Goal: Information Seeking & Learning: Learn about a topic

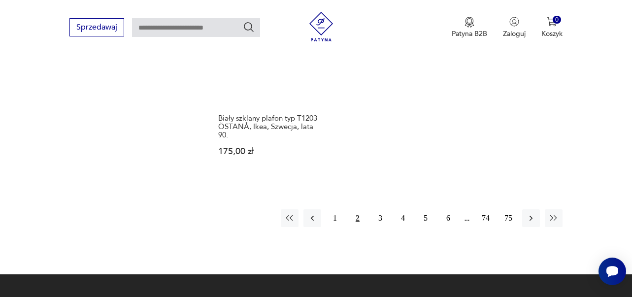
scroll to position [1403, 0]
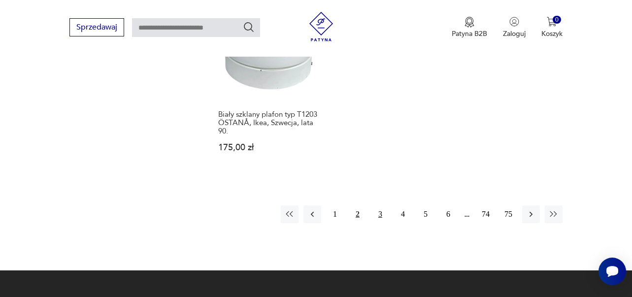
click at [381, 223] on button "3" at bounding box center [380, 214] width 18 height 18
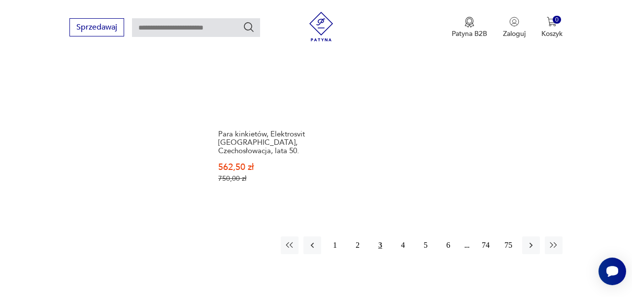
scroll to position [1420, 0]
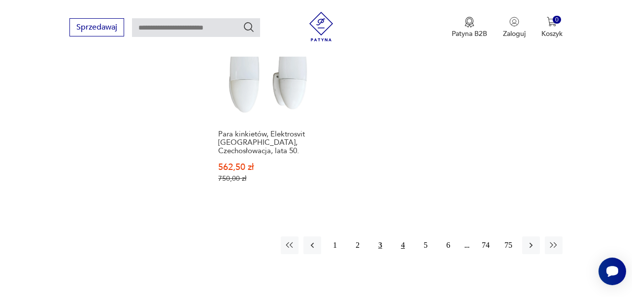
click at [404, 254] on button "4" at bounding box center [403, 245] width 18 height 18
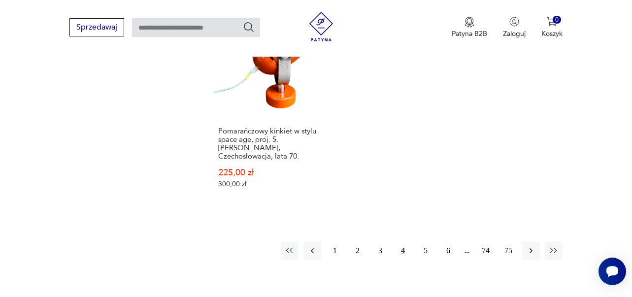
scroll to position [1491, 0]
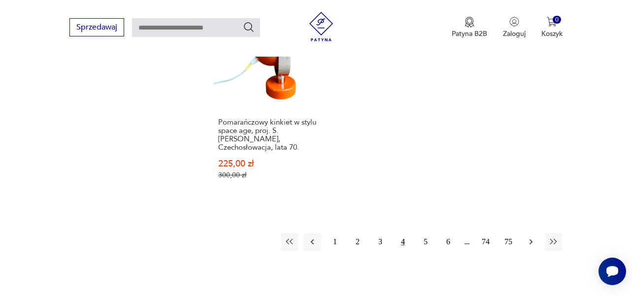
click at [527, 244] on icon "button" at bounding box center [531, 242] width 10 height 10
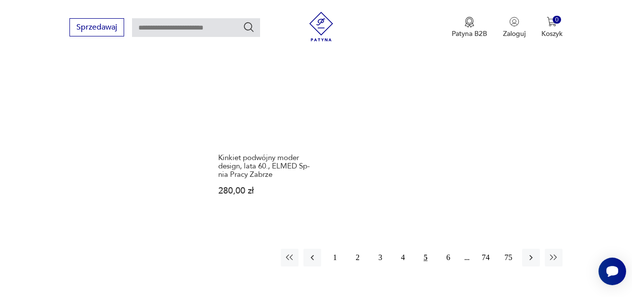
scroll to position [1470, 0]
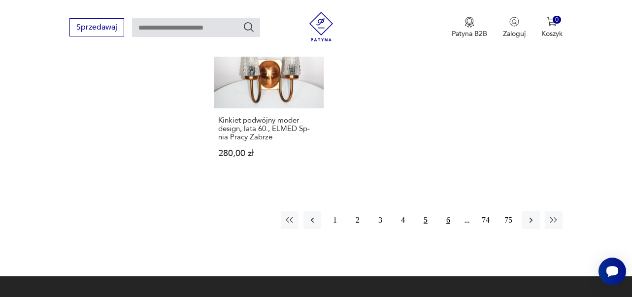
click at [450, 218] on button "6" at bounding box center [448, 220] width 18 height 18
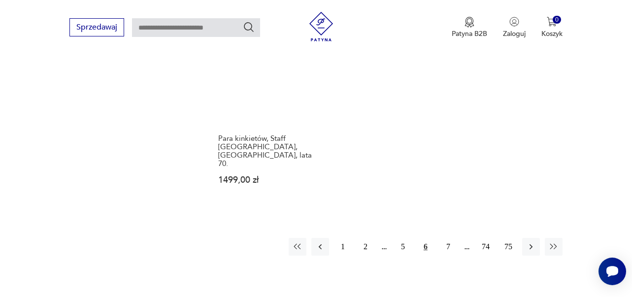
scroll to position [1477, 0]
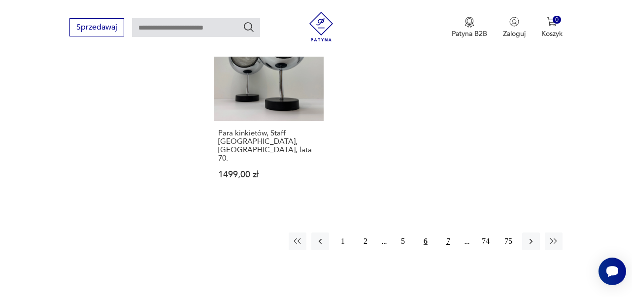
click at [448, 233] on button "7" at bounding box center [448, 242] width 18 height 18
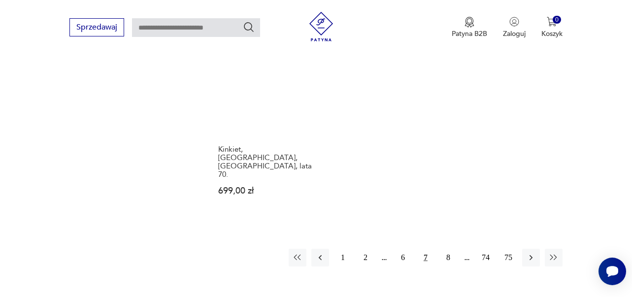
scroll to position [1443, 0]
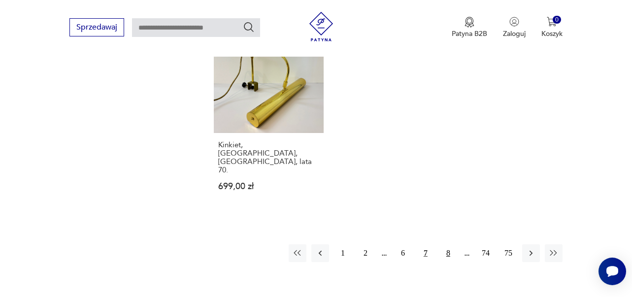
click at [449, 244] on button "8" at bounding box center [448, 253] width 18 height 18
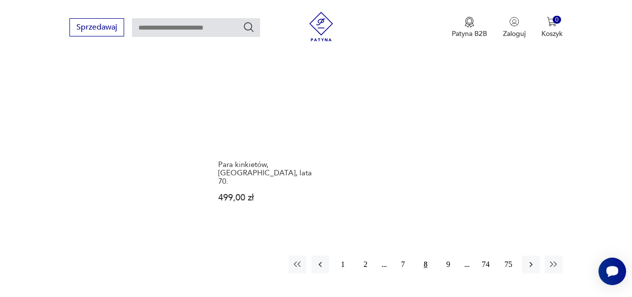
scroll to position [1419, 0]
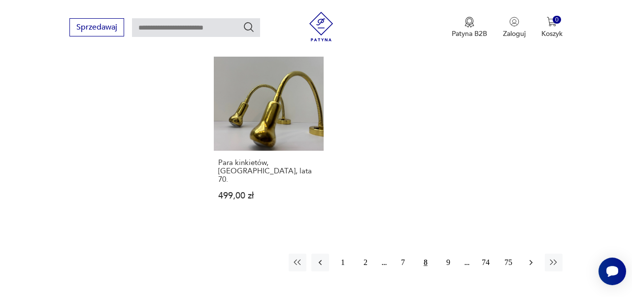
click at [535, 258] on icon "button" at bounding box center [531, 263] width 10 height 10
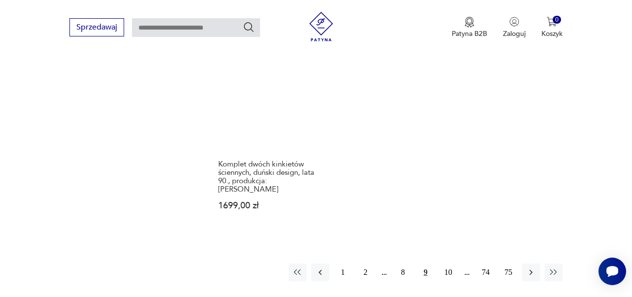
scroll to position [1426, 0]
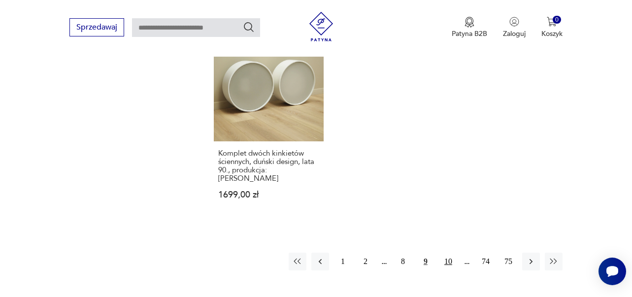
click at [446, 253] on button "10" at bounding box center [448, 262] width 18 height 18
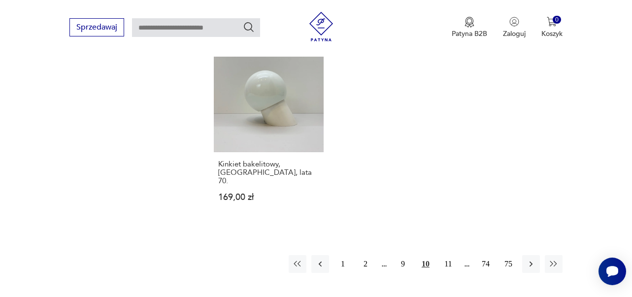
scroll to position [1456, 0]
click at [450, 253] on button "11" at bounding box center [448, 262] width 18 height 18
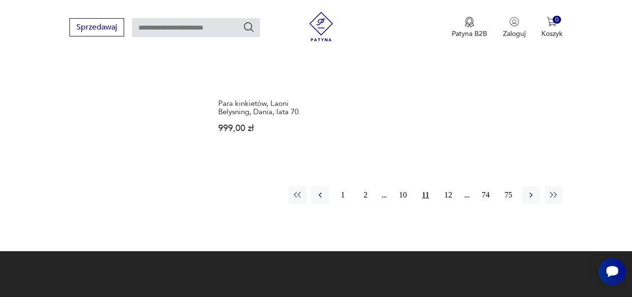
scroll to position [1488, 0]
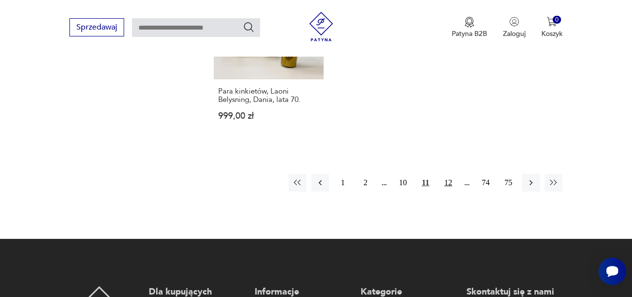
click at [450, 192] on button "12" at bounding box center [448, 183] width 18 height 18
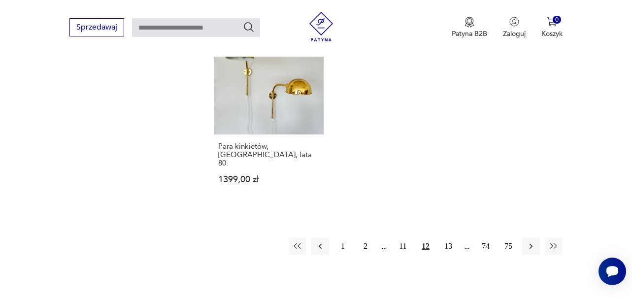
scroll to position [1473, 0]
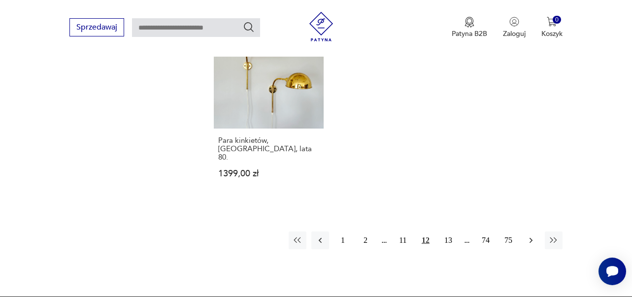
click at [530, 243] on icon "button" at bounding box center [531, 240] width 10 height 10
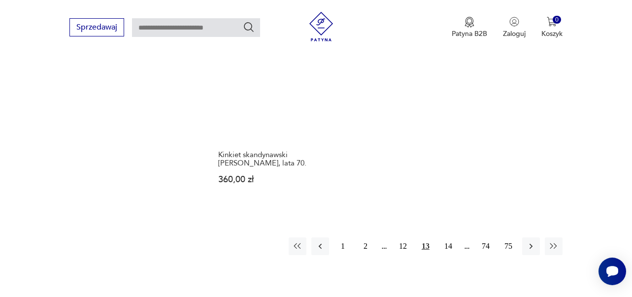
scroll to position [1443, 0]
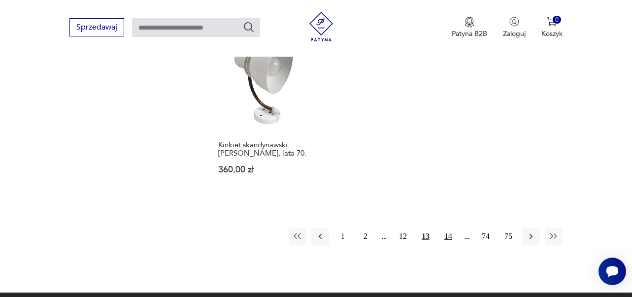
click at [446, 228] on button "14" at bounding box center [448, 237] width 18 height 18
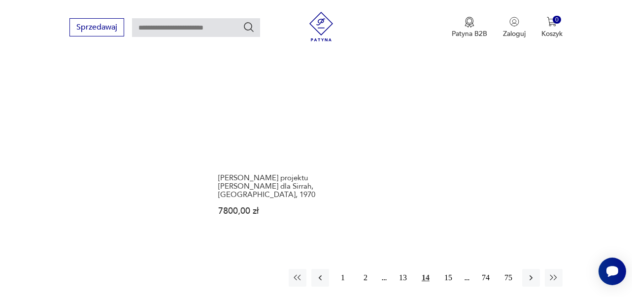
scroll to position [1406, 0]
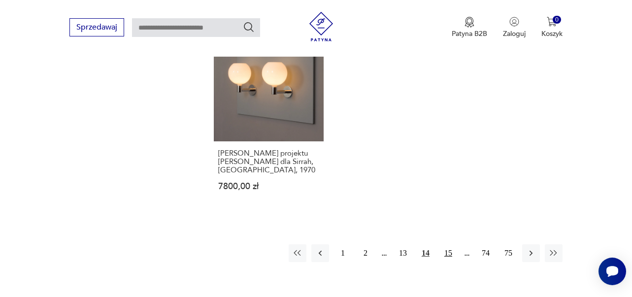
click at [450, 244] on button "15" at bounding box center [448, 253] width 18 height 18
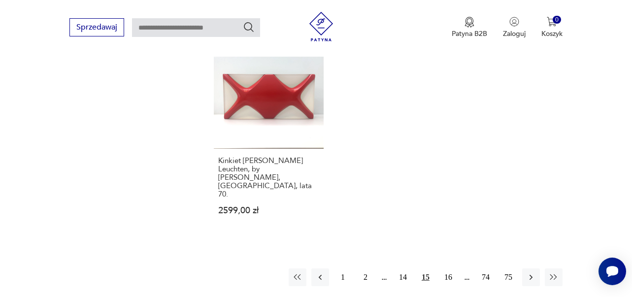
scroll to position [1445, 0]
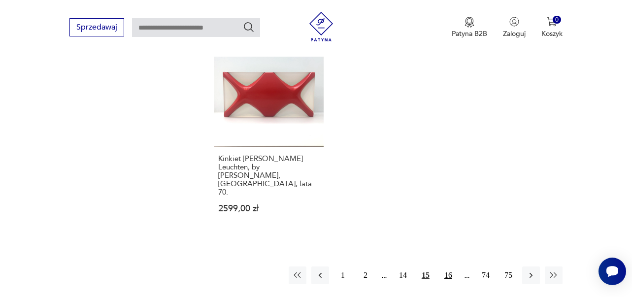
click at [450, 267] on button "16" at bounding box center [448, 276] width 18 height 18
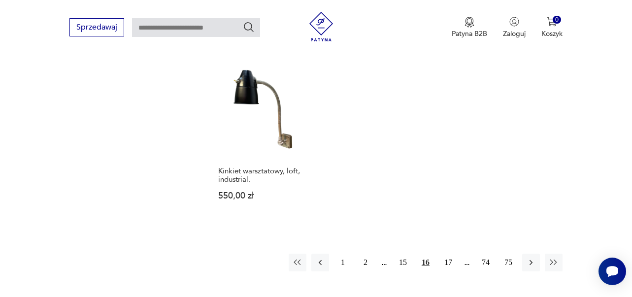
scroll to position [1414, 0]
click at [451, 253] on button "17" at bounding box center [448, 262] width 18 height 18
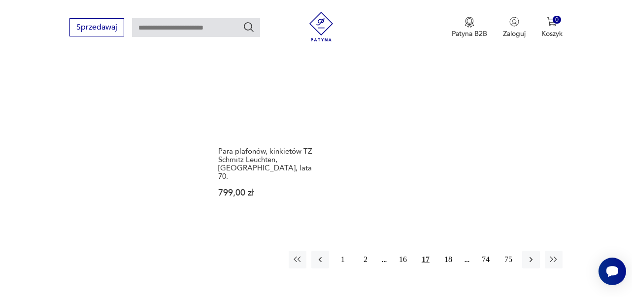
scroll to position [1445, 0]
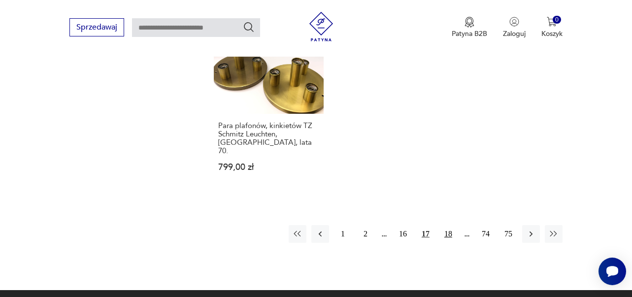
click at [447, 225] on button "18" at bounding box center [448, 234] width 18 height 18
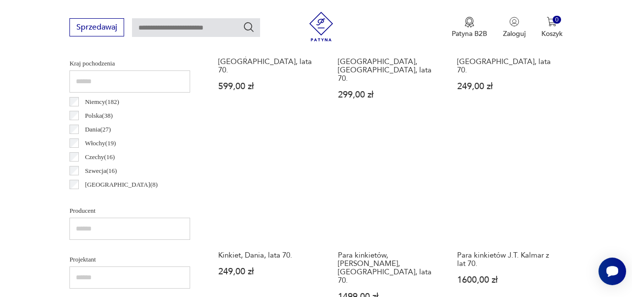
scroll to position [513, 0]
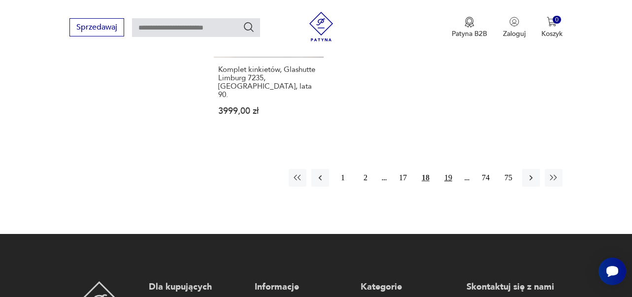
click at [448, 169] on button "19" at bounding box center [448, 178] width 18 height 18
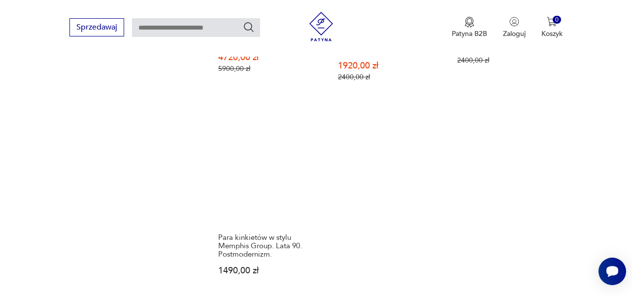
scroll to position [1348, 0]
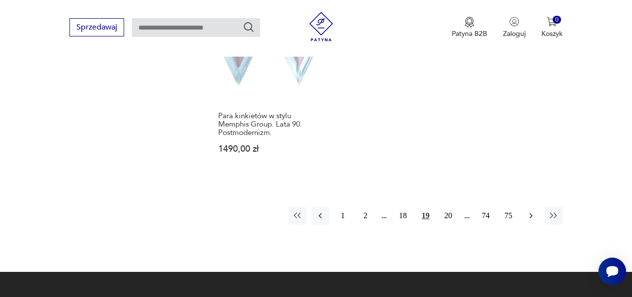
click at [530, 211] on icon "button" at bounding box center [531, 216] width 10 height 10
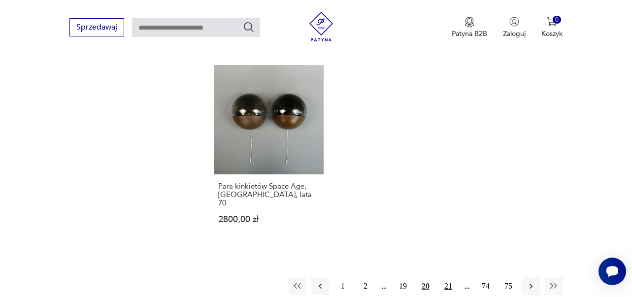
click at [449, 277] on button "21" at bounding box center [448, 286] width 18 height 18
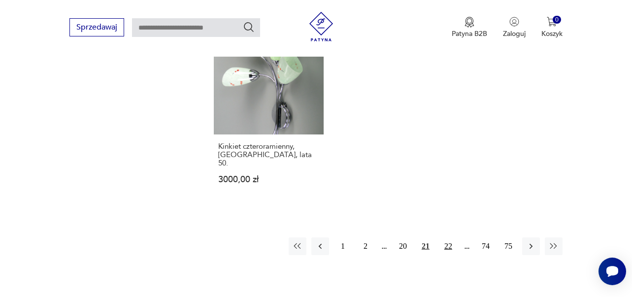
click at [447, 238] on button "22" at bounding box center [448, 246] width 18 height 18
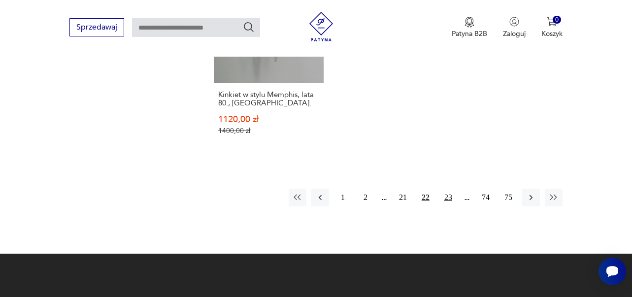
click at [449, 206] on button "23" at bounding box center [448, 198] width 18 height 18
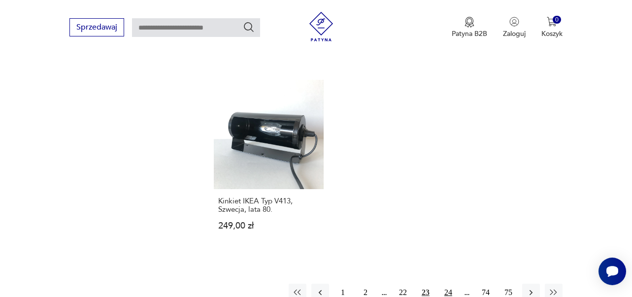
click at [448, 284] on button "24" at bounding box center [448, 293] width 18 height 18
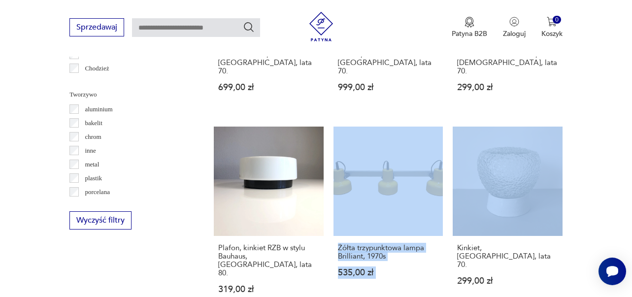
click at [608, 195] on section "Filtruj produkty Cena MIN MAX OK Promocja Datowanie OK Kraj pochodzenia Niemcy …" at bounding box center [316, 144] width 632 height 1317
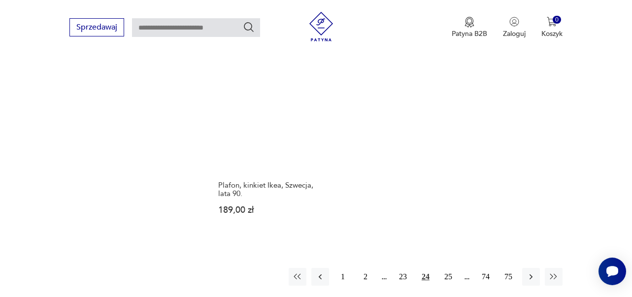
scroll to position [1398, 0]
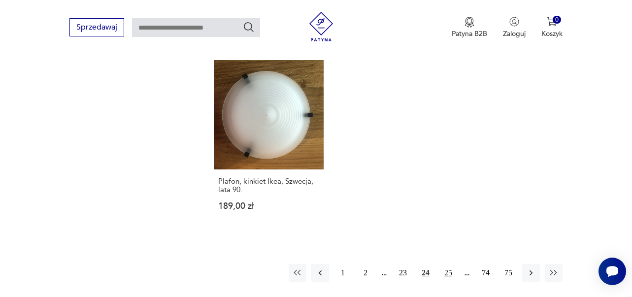
click at [447, 264] on button "25" at bounding box center [448, 273] width 18 height 18
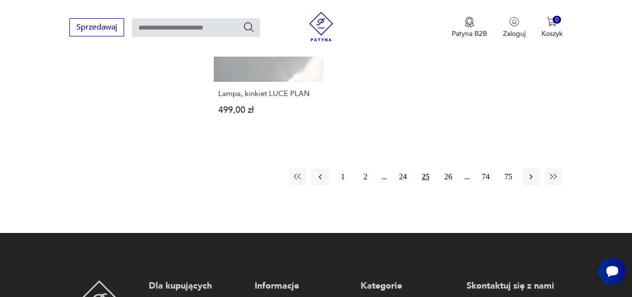
scroll to position [1489, 0]
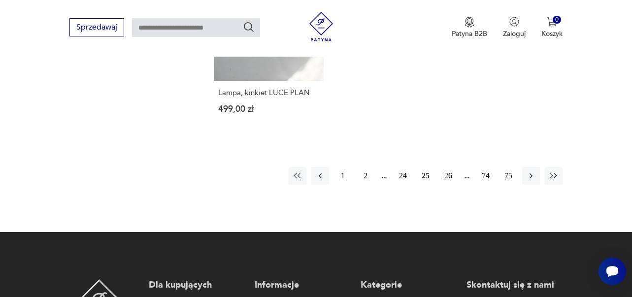
click at [447, 181] on button "26" at bounding box center [448, 176] width 18 height 18
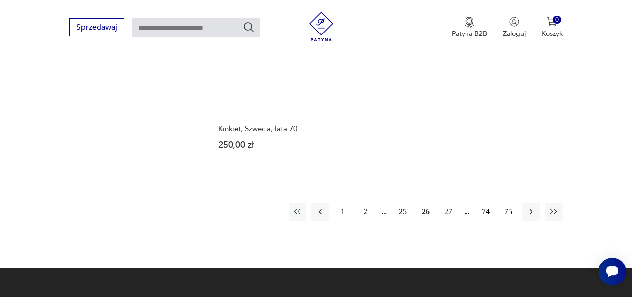
scroll to position [1456, 0]
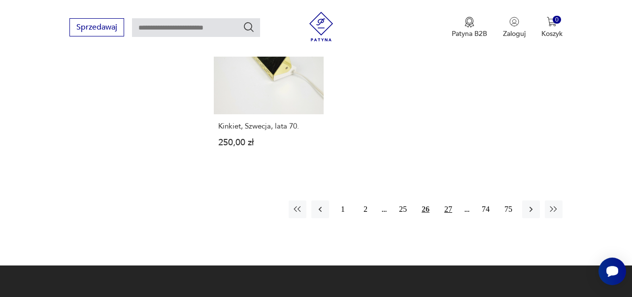
click at [448, 218] on button "27" at bounding box center [448, 210] width 18 height 18
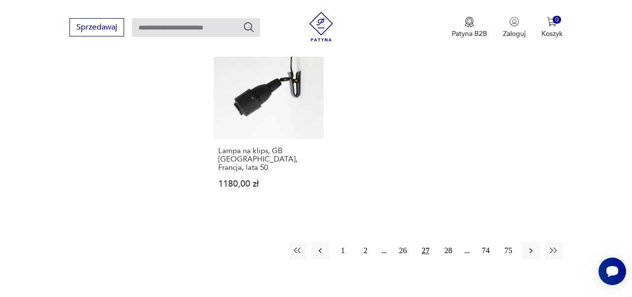
scroll to position [1411, 0]
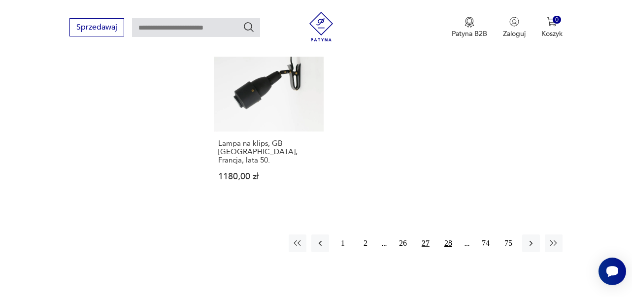
click at [448, 235] on button "28" at bounding box center [448, 244] width 18 height 18
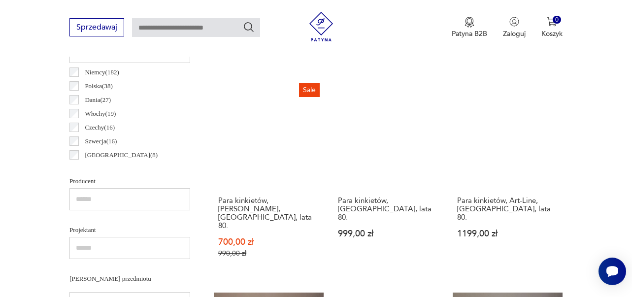
scroll to position [539, 0]
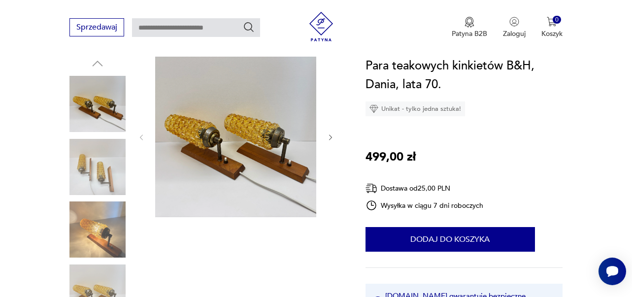
click at [106, 177] on img at bounding box center [97, 167] width 56 height 56
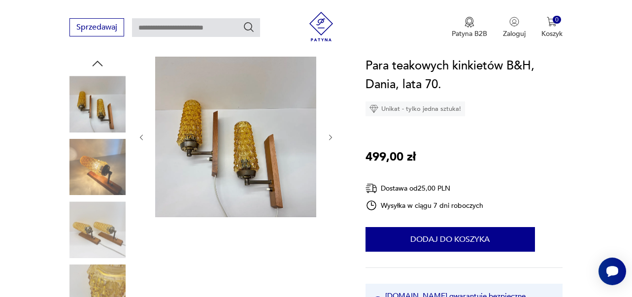
click at [103, 226] on img at bounding box center [97, 230] width 56 height 56
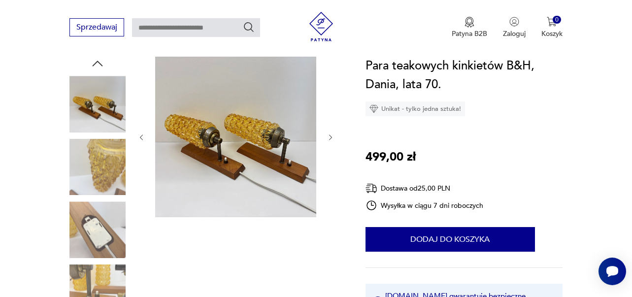
click at [101, 242] on img at bounding box center [97, 230] width 56 height 56
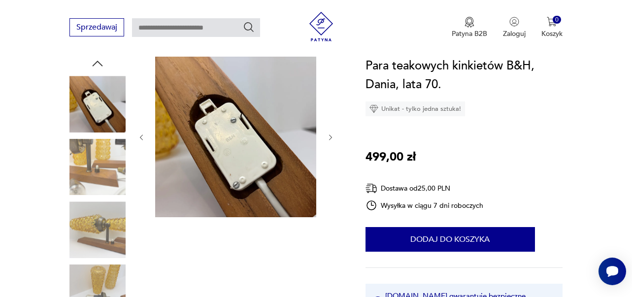
click at [108, 273] on img at bounding box center [97, 293] width 56 height 56
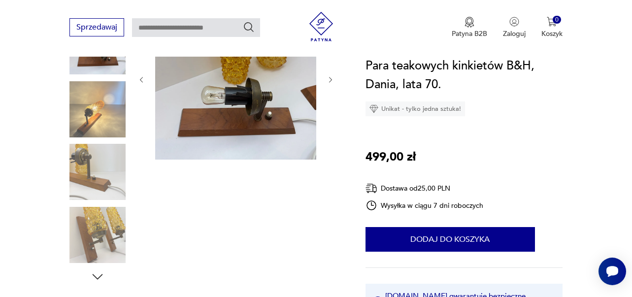
scroll to position [204, 0]
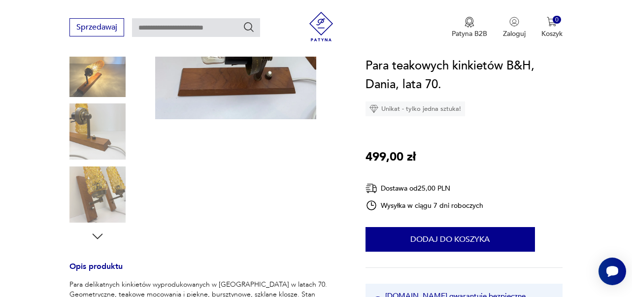
click at [95, 212] on img at bounding box center [97, 195] width 56 height 56
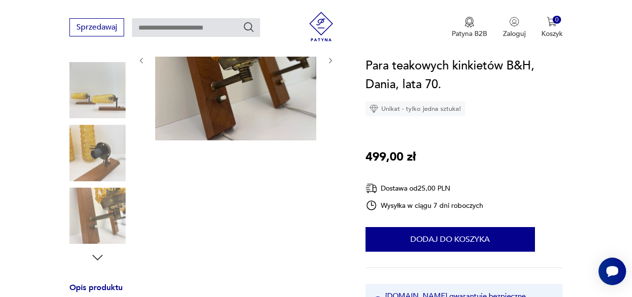
scroll to position [191, 0]
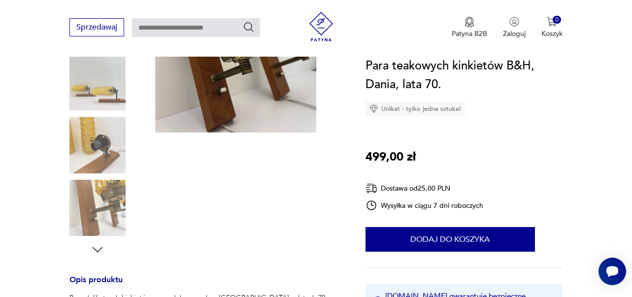
click at [103, 208] on img at bounding box center [97, 208] width 56 height 56
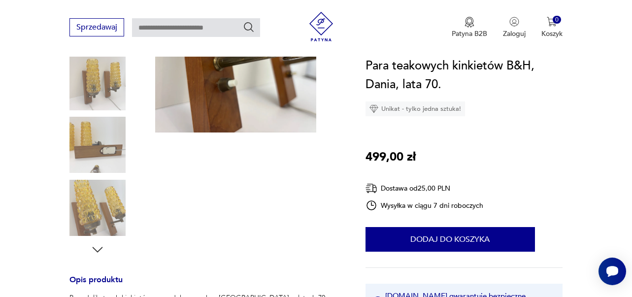
click at [100, 245] on icon "button" at bounding box center [97, 249] width 15 height 15
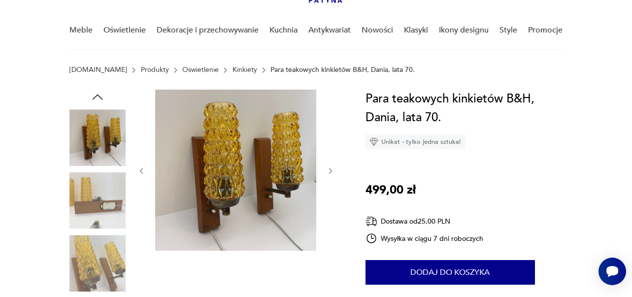
scroll to position [72, 0]
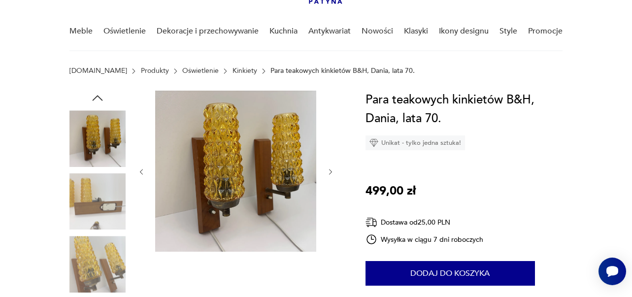
click at [331, 171] on icon "button" at bounding box center [330, 171] width 3 height 5
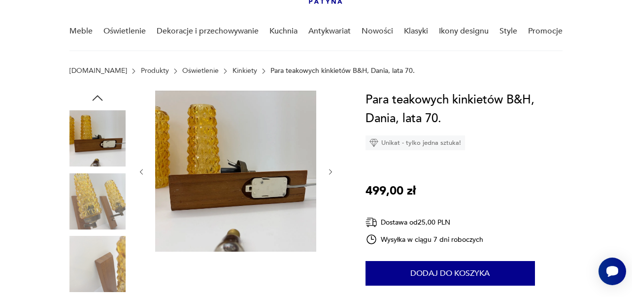
click at [331, 171] on icon "button" at bounding box center [330, 171] width 3 height 5
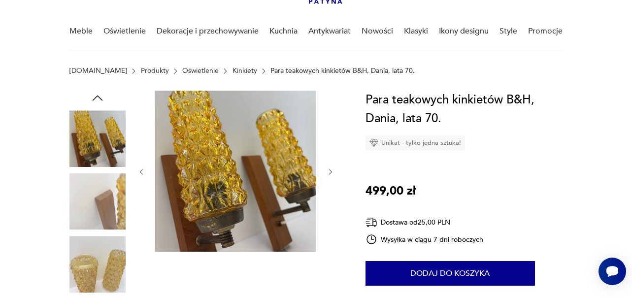
click at [331, 171] on icon "button" at bounding box center [330, 171] width 3 height 5
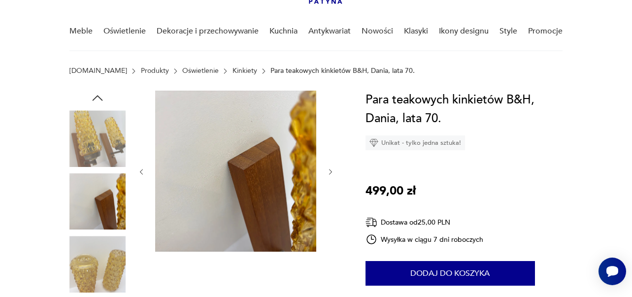
click at [331, 171] on icon "button" at bounding box center [330, 171] width 3 height 5
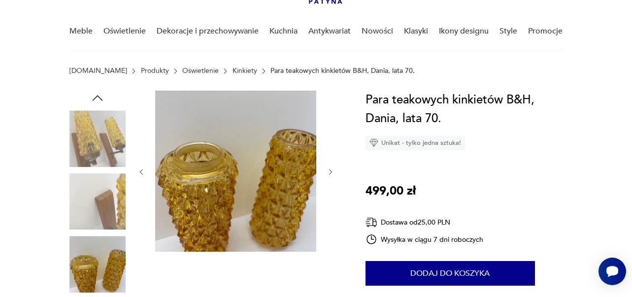
click at [331, 171] on icon "button" at bounding box center [331, 172] width 8 height 8
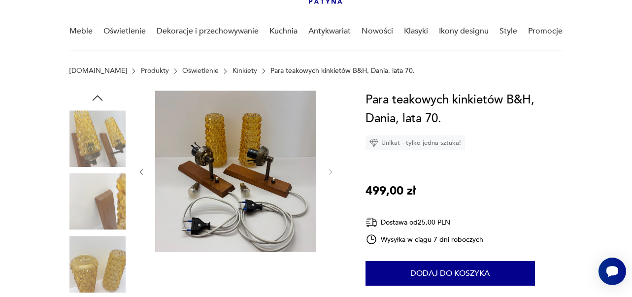
click at [331, 171] on icon "button" at bounding box center [330, 171] width 3 height 5
click at [108, 130] on img at bounding box center [97, 138] width 56 height 56
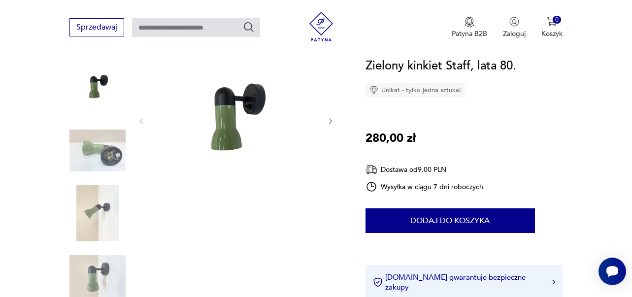
click at [331, 123] on icon "button" at bounding box center [331, 121] width 8 height 8
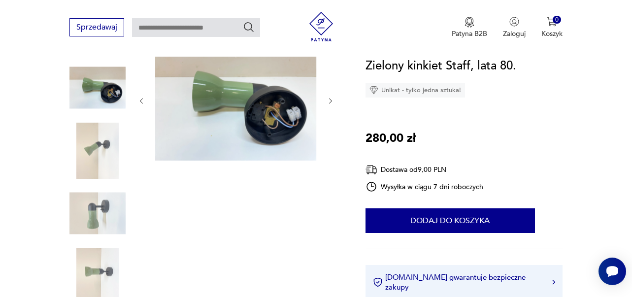
click at [332, 106] on button "button" at bounding box center [331, 102] width 8 height 10
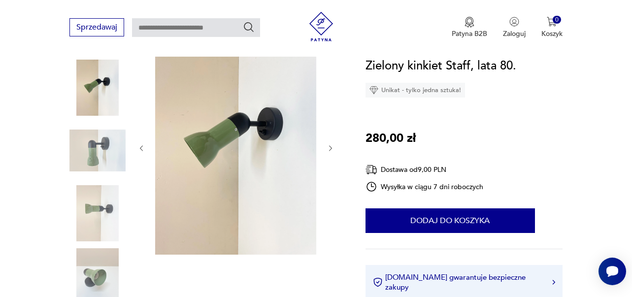
click at [329, 143] on button "button" at bounding box center [331, 148] width 8 height 10
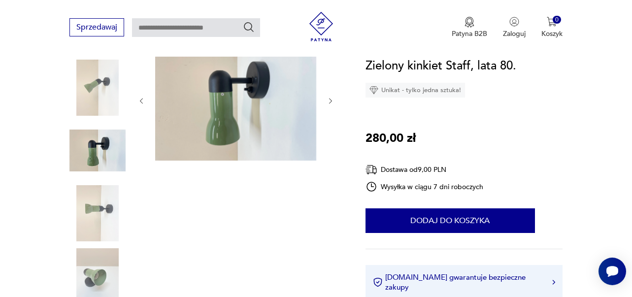
click at [329, 143] on div at bounding box center [235, 101] width 197 height 123
click at [329, 102] on icon "button" at bounding box center [331, 101] width 8 height 8
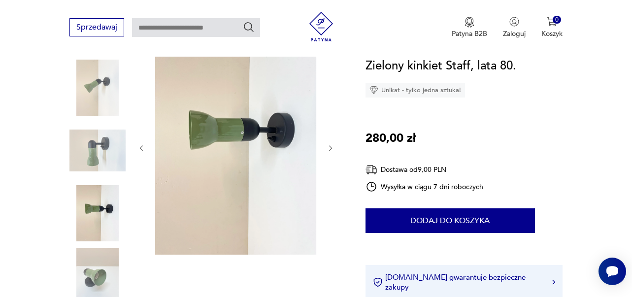
click at [333, 147] on icon "button" at bounding box center [331, 148] width 8 height 8
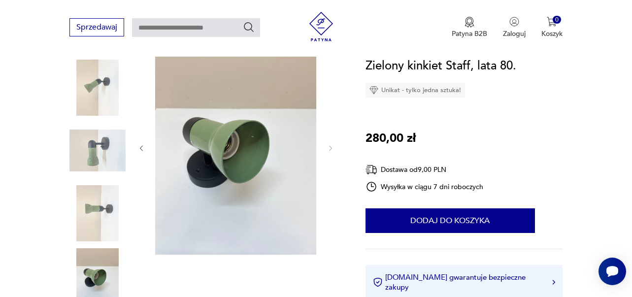
click at [333, 147] on icon "button" at bounding box center [331, 148] width 8 height 8
click at [331, 147] on icon "button" at bounding box center [330, 147] width 3 height 5
click at [110, 223] on img at bounding box center [97, 213] width 56 height 56
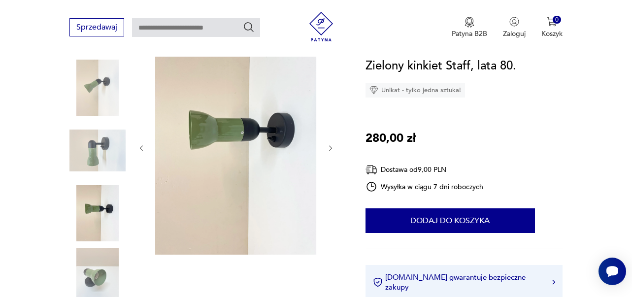
click at [98, 161] on img at bounding box center [97, 151] width 56 height 56
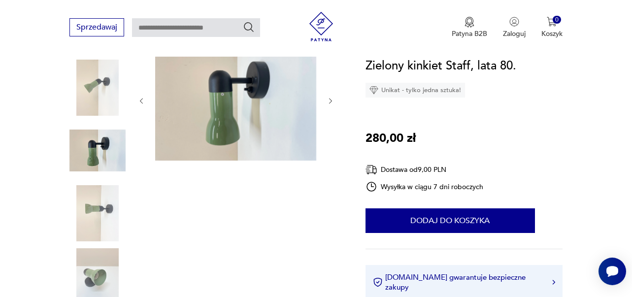
click at [99, 101] on img at bounding box center [97, 88] width 56 height 56
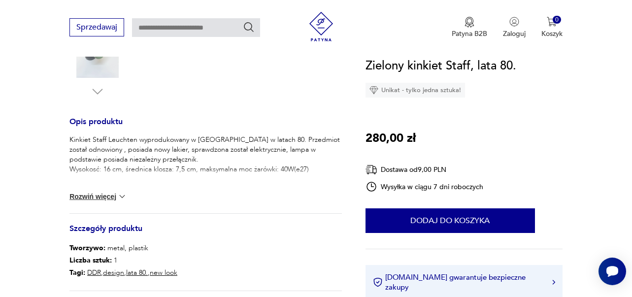
scroll to position [370, 0]
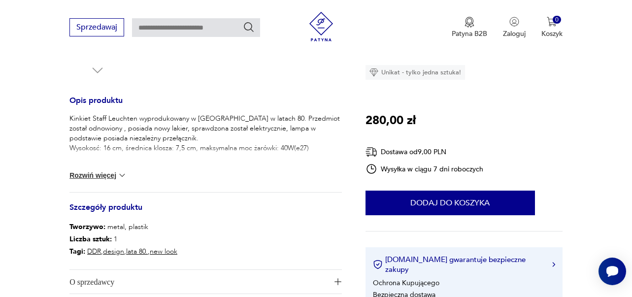
click at [127, 168] on div "Kinkiet Staff Leuchten wyprodukowany w Niemczech w latach 80. Przedmiot został …" at bounding box center [205, 153] width 272 height 78
click at [117, 174] on img at bounding box center [122, 175] width 10 height 10
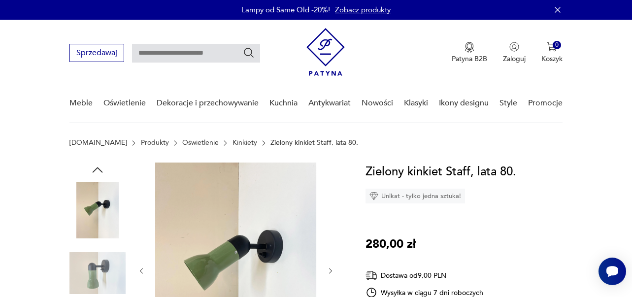
scroll to position [0, 0]
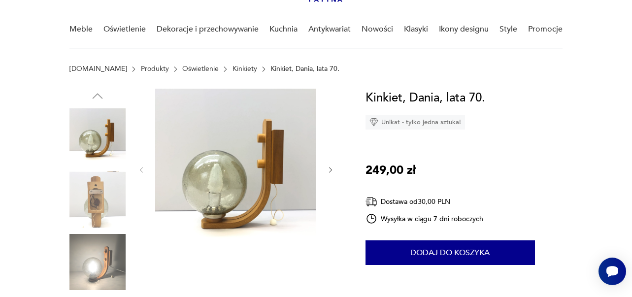
click at [329, 168] on icon "button" at bounding box center [331, 170] width 8 height 8
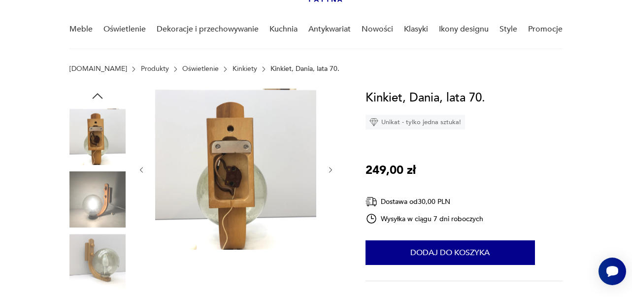
click at [330, 168] on icon "button" at bounding box center [330, 170] width 3 height 5
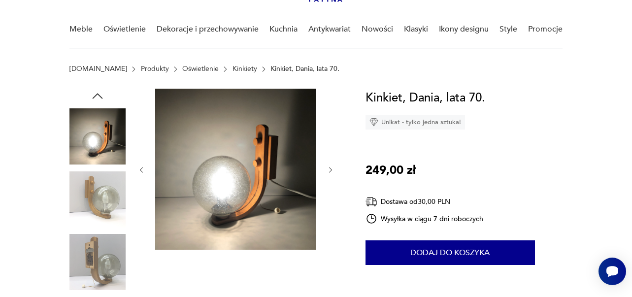
click at [330, 168] on icon "button" at bounding box center [330, 170] width 3 height 5
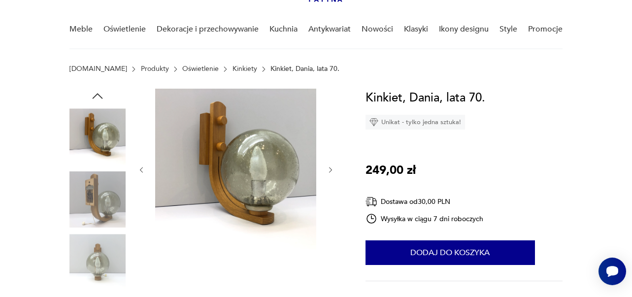
click at [330, 168] on icon "button" at bounding box center [330, 170] width 3 height 5
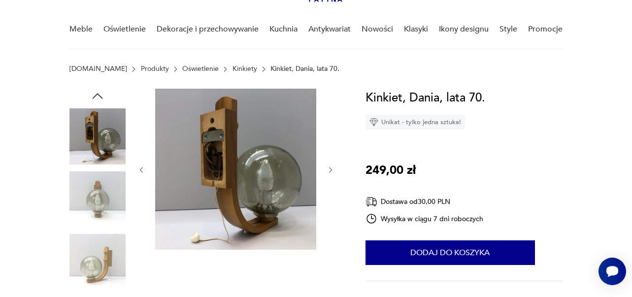
click at [330, 168] on icon "button" at bounding box center [330, 170] width 3 height 5
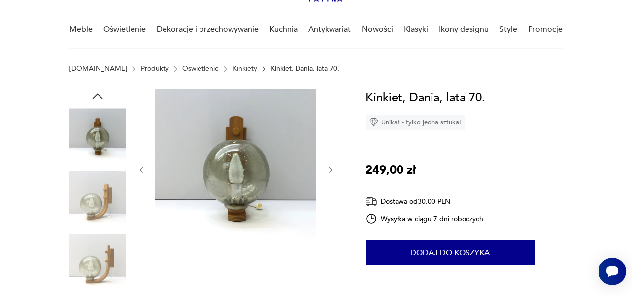
click at [330, 168] on icon "button" at bounding box center [330, 170] width 3 height 5
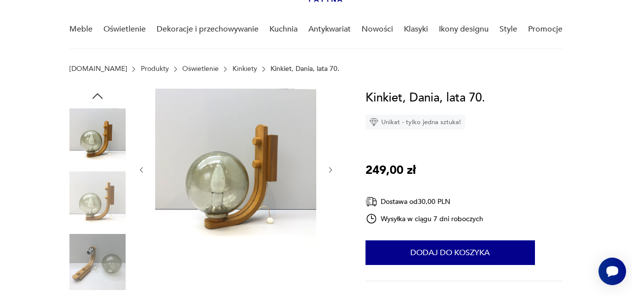
click at [330, 168] on icon "button" at bounding box center [330, 170] width 3 height 5
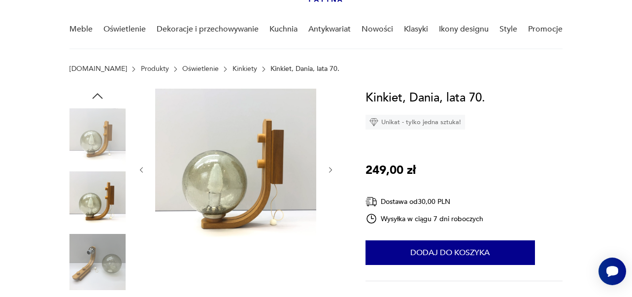
click at [330, 168] on icon "button" at bounding box center [330, 170] width 3 height 5
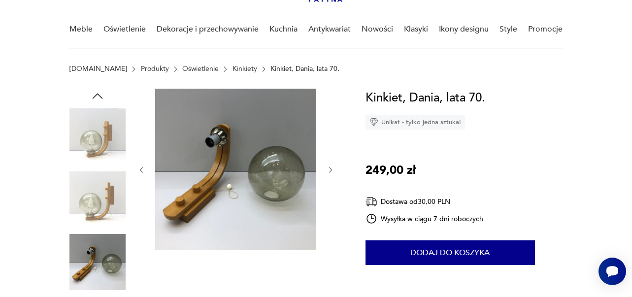
click at [330, 168] on icon "button" at bounding box center [330, 170] width 3 height 5
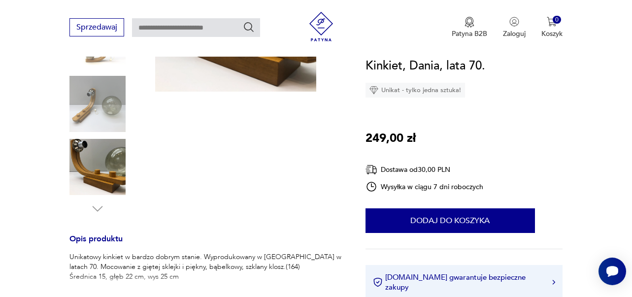
scroll to position [256, 0]
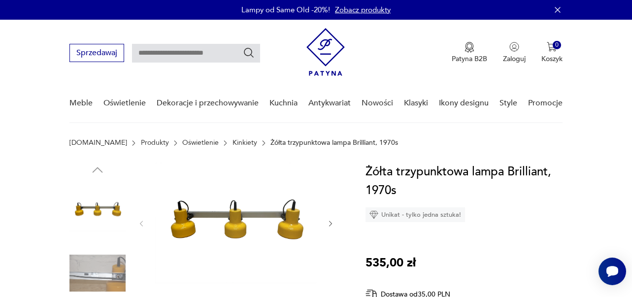
scroll to position [78, 0]
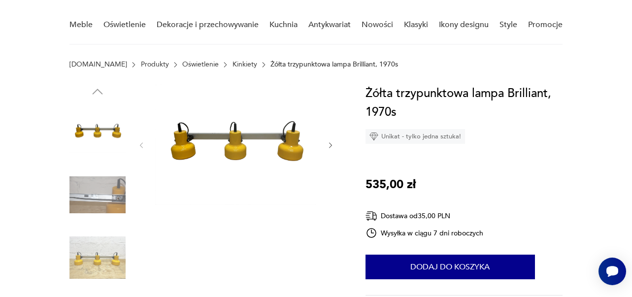
click at [333, 146] on icon "button" at bounding box center [331, 145] width 8 height 8
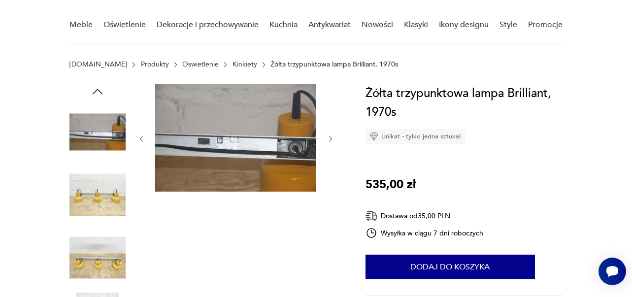
click at [333, 133] on div at bounding box center [235, 138] width 197 height 109
click at [330, 140] on icon "button" at bounding box center [331, 139] width 8 height 8
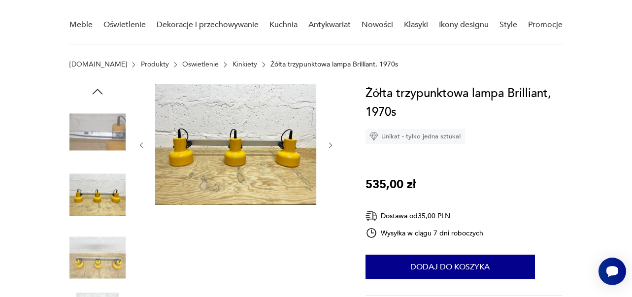
click at [330, 141] on button "button" at bounding box center [331, 146] width 8 height 10
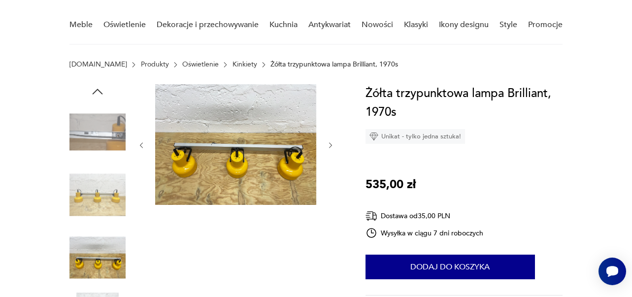
click at [330, 141] on button "button" at bounding box center [331, 146] width 8 height 10
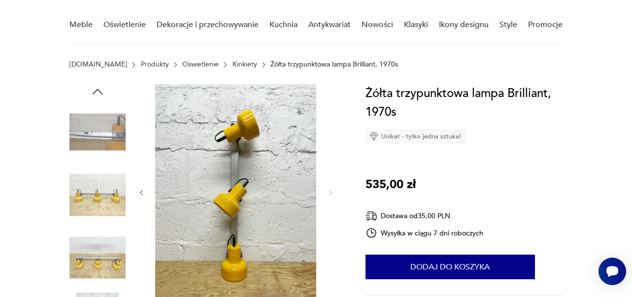
click at [328, 193] on icon "button" at bounding box center [331, 193] width 8 height 8
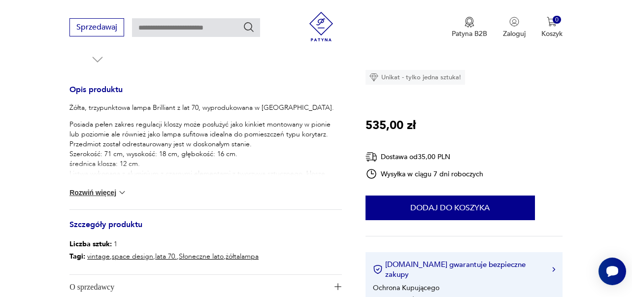
scroll to position [381, 0]
click at [100, 195] on button "Rozwiń więcej" at bounding box center [97, 193] width 57 height 10
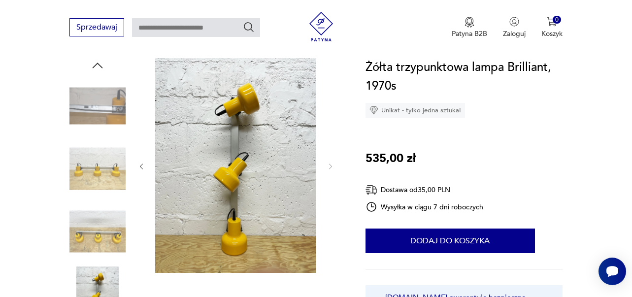
scroll to position [95, 0]
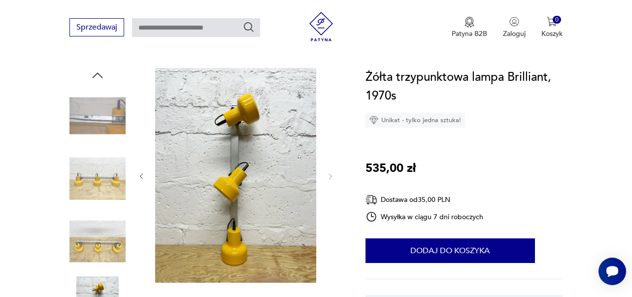
click at [93, 176] on img at bounding box center [97, 179] width 56 height 56
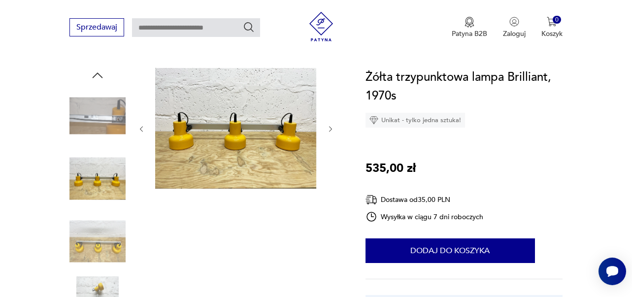
click at [89, 137] on img at bounding box center [97, 116] width 56 height 56
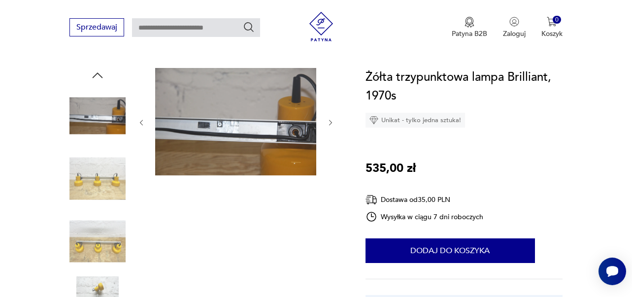
click at [114, 251] on img at bounding box center [97, 241] width 56 height 56
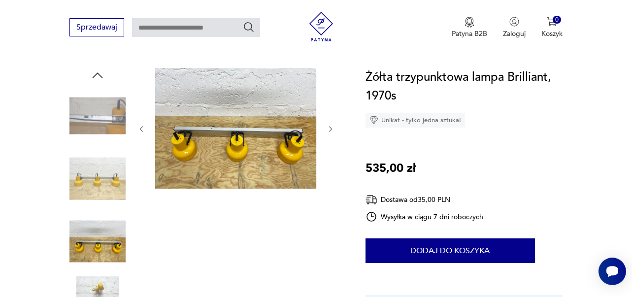
click at [117, 156] on img at bounding box center [97, 179] width 56 height 56
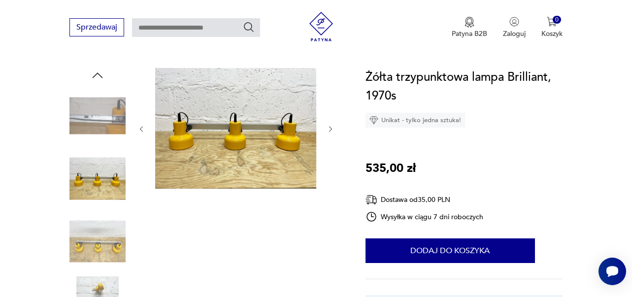
click at [106, 125] on img at bounding box center [97, 116] width 56 height 56
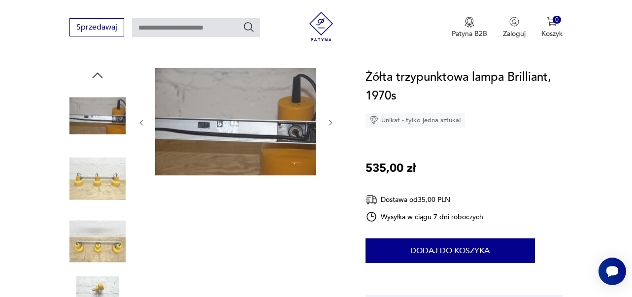
click at [90, 180] on img at bounding box center [97, 179] width 56 height 56
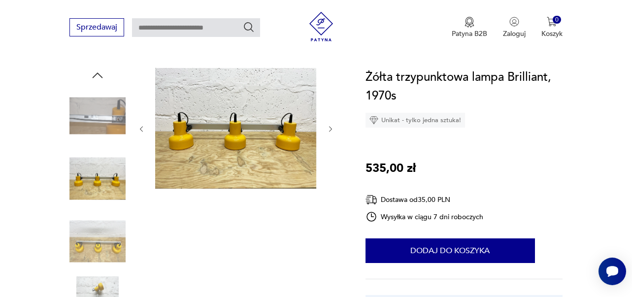
click at [96, 230] on img at bounding box center [97, 241] width 56 height 56
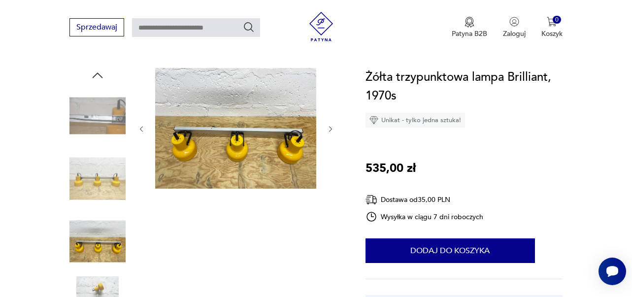
click at [95, 111] on img at bounding box center [97, 116] width 56 height 56
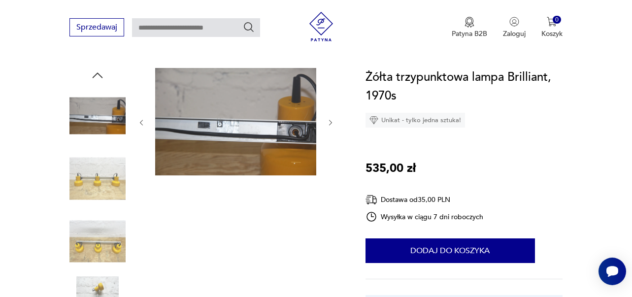
click at [96, 176] on img at bounding box center [97, 179] width 56 height 56
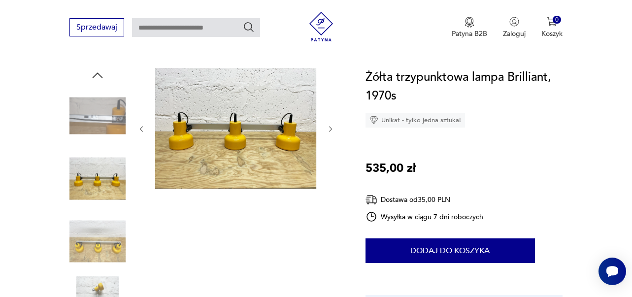
scroll to position [212, 0]
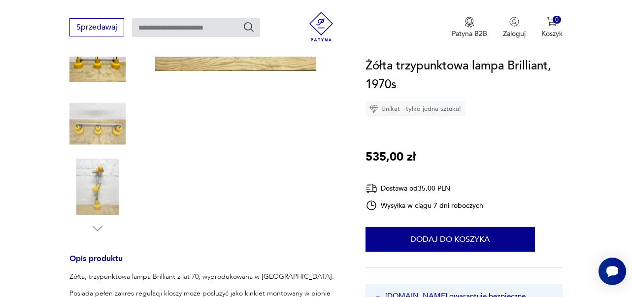
click at [101, 189] on img at bounding box center [97, 187] width 56 height 56
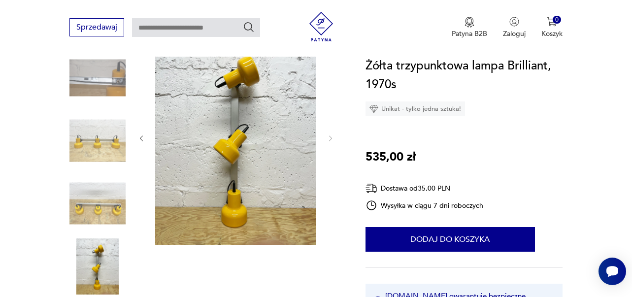
scroll to position [107, 0]
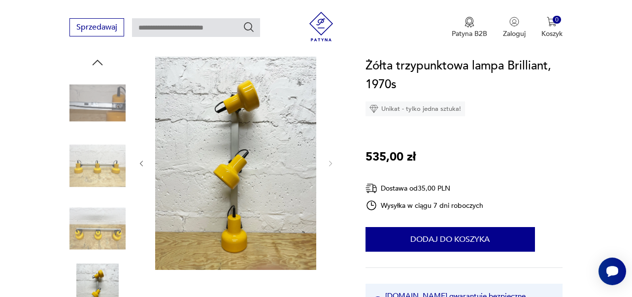
click at [249, 154] on img at bounding box center [235, 162] width 161 height 215
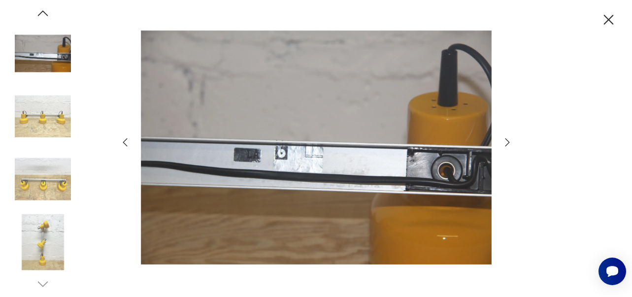
click at [34, 243] on img at bounding box center [43, 242] width 56 height 56
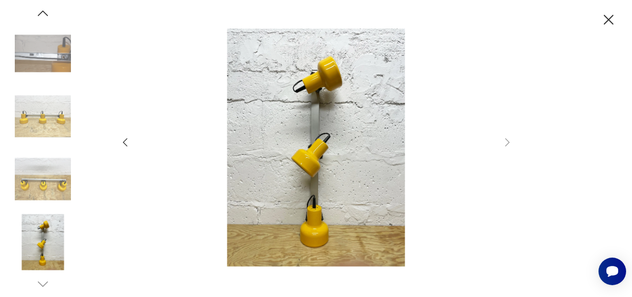
click at [42, 179] on img at bounding box center [43, 179] width 56 height 56
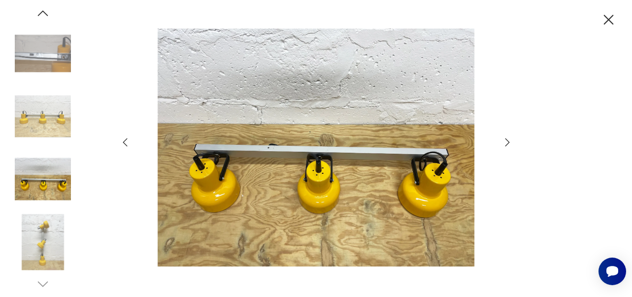
click at [50, 134] on img at bounding box center [43, 116] width 56 height 56
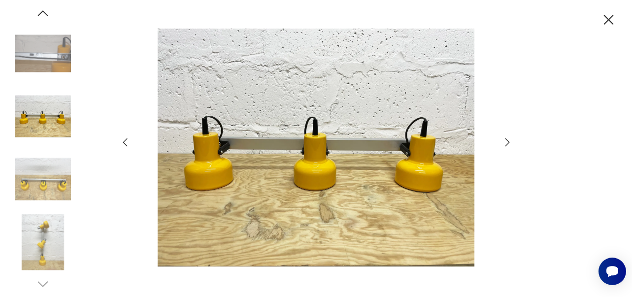
click at [51, 76] on img at bounding box center [43, 54] width 56 height 56
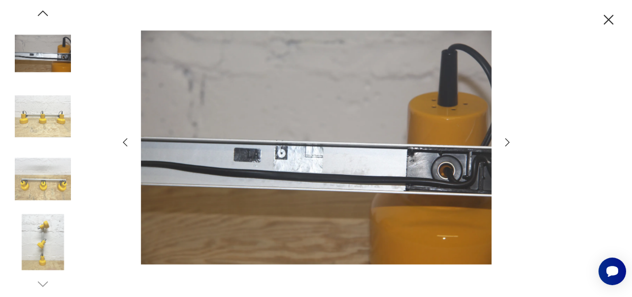
click at [609, 22] on icon "button" at bounding box center [608, 19] width 17 height 17
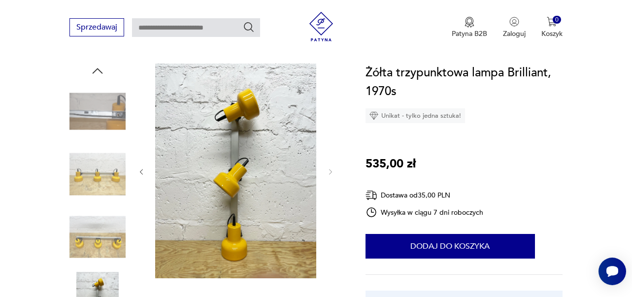
scroll to position [99, 0]
